Goal: Find specific page/section: Find specific page/section

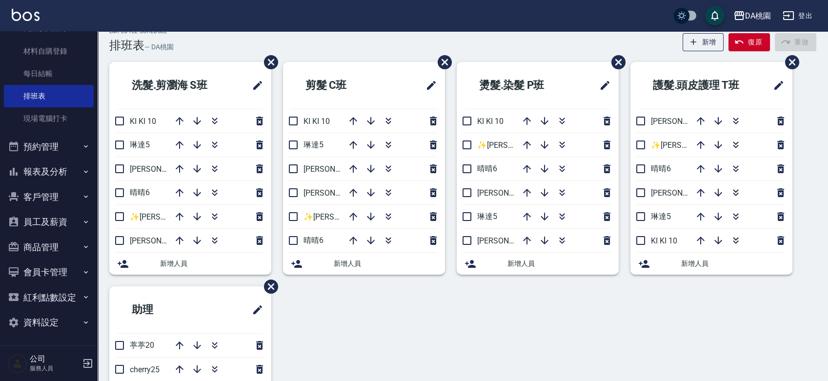
scroll to position [116, 0]
click at [42, 166] on button "報表及分析" at bounding box center [49, 170] width 90 height 25
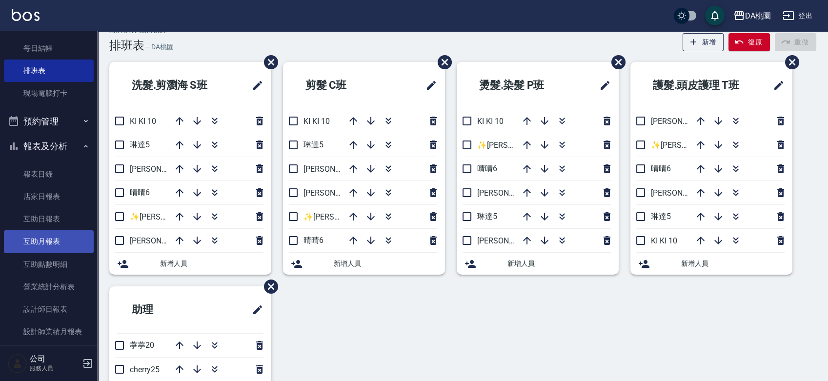
scroll to position [5, 0]
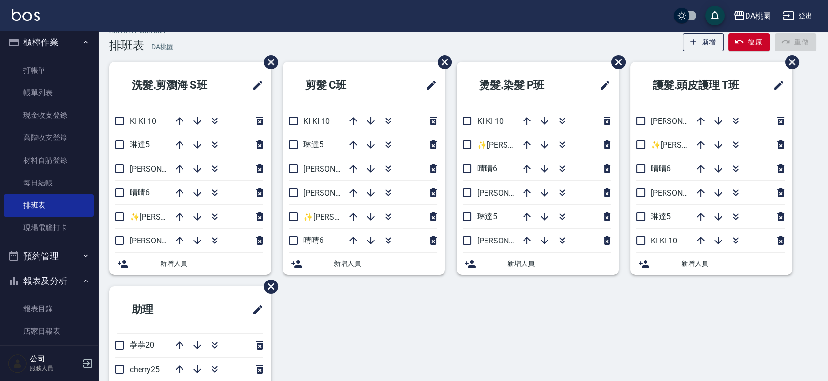
click at [66, 42] on button "櫃檯作業" at bounding box center [49, 42] width 90 height 25
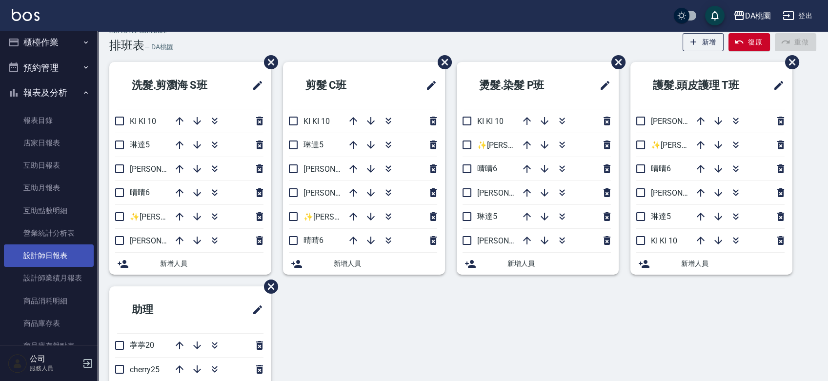
click at [54, 260] on link "設計師日報表" at bounding box center [49, 256] width 90 height 22
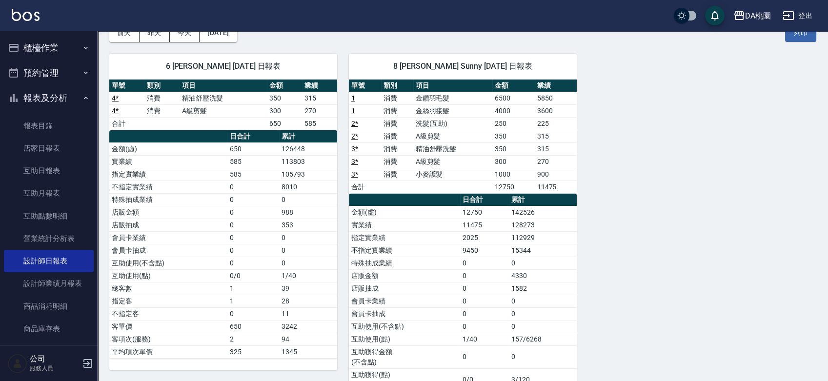
drag, startPoint x: 41, startPoint y: 52, endPoint x: 41, endPoint y: 59, distance: 6.9
click at [41, 52] on button "櫃檯作業" at bounding box center [49, 47] width 90 height 25
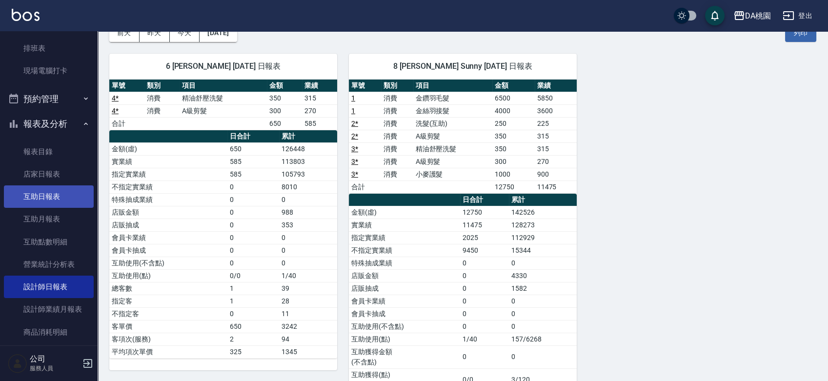
scroll to position [108, 0]
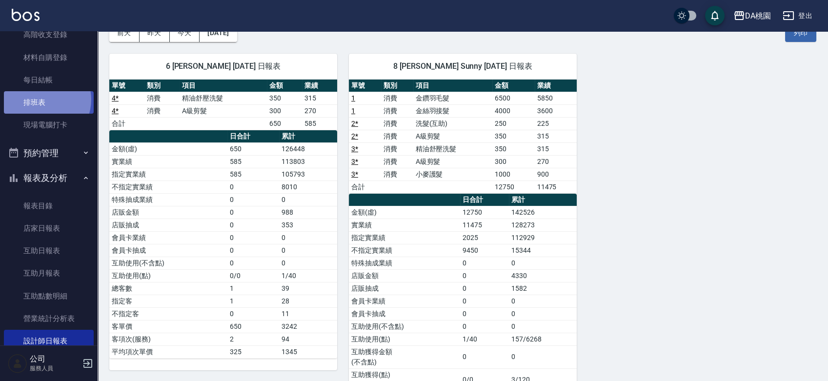
click at [41, 100] on link "排班表" at bounding box center [49, 102] width 90 height 22
